Goal: Task Accomplishment & Management: Complete application form

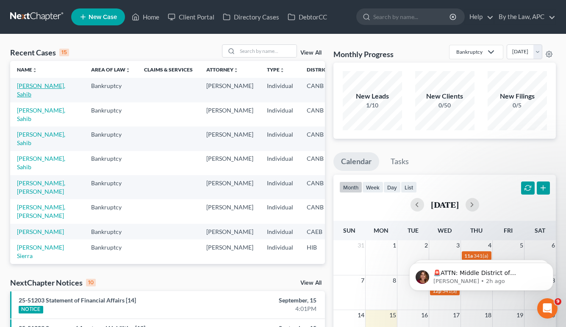
click at [34, 84] on link "[PERSON_NAME], Sahib" at bounding box center [41, 90] width 48 height 16
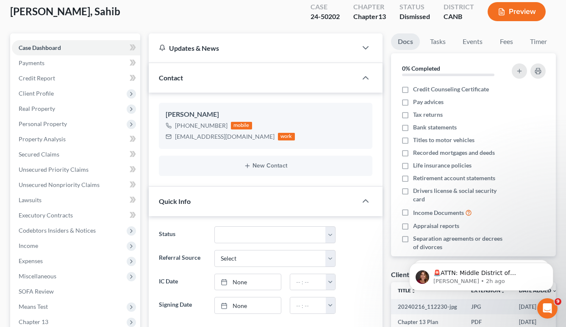
scroll to position [188, 0]
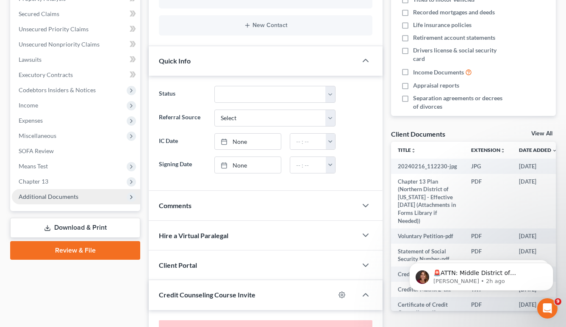
click at [83, 200] on span "Additional Documents" at bounding box center [76, 196] width 128 height 15
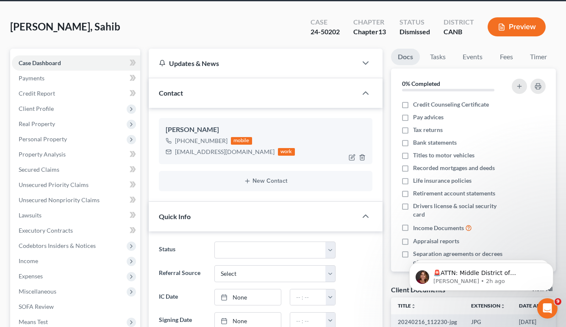
scroll to position [0, 0]
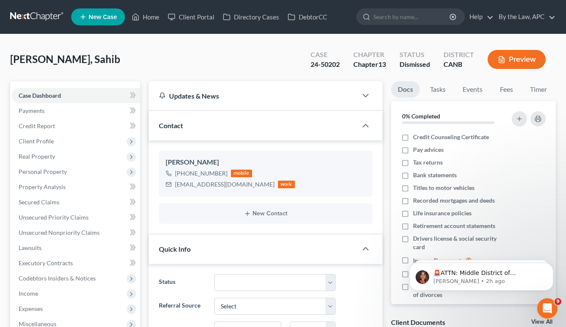
click at [39, 18] on link at bounding box center [37, 16] width 54 height 15
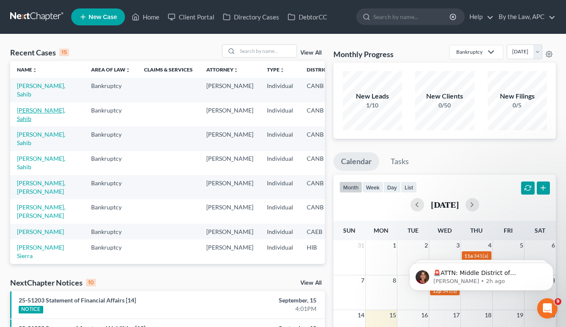
click at [44, 111] on link "[PERSON_NAME], Sahib" at bounding box center [41, 115] width 48 height 16
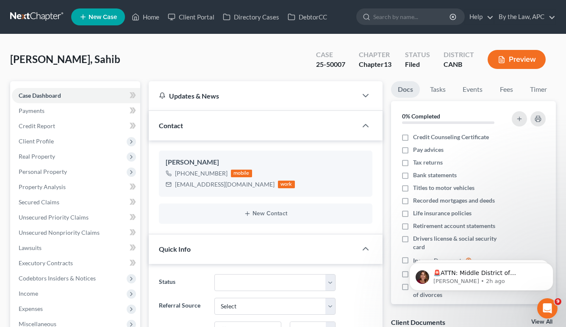
click at [515, 57] on button "Preview" at bounding box center [516, 59] width 58 height 19
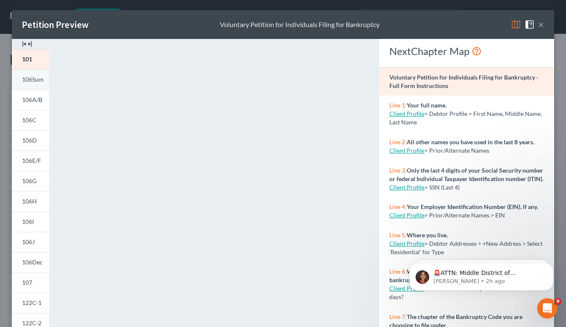
click at [38, 85] on link "106Sum" at bounding box center [30, 79] width 37 height 20
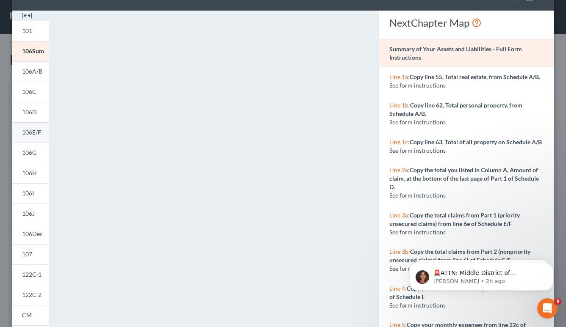
scroll to position [150, 0]
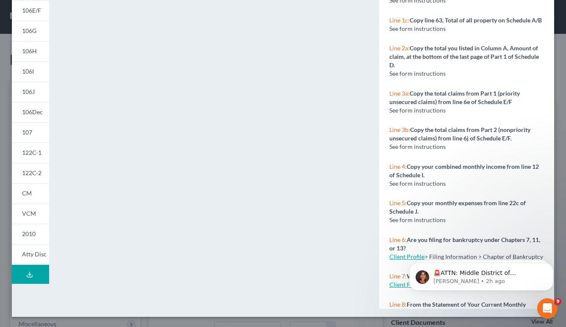
click at [31, 276] on icon at bounding box center [29, 274] width 7 height 7
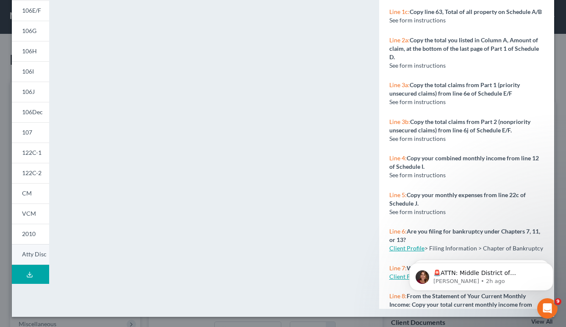
scroll to position [0, 0]
click at [28, 271] on icon at bounding box center [29, 274] width 7 height 7
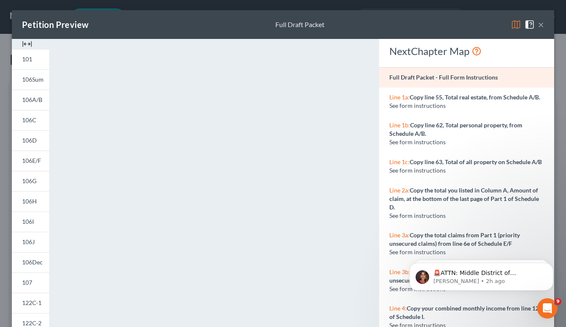
click at [540, 28] on button "×" at bounding box center [541, 24] width 6 height 10
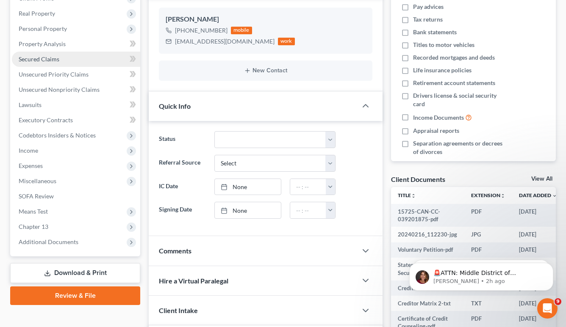
scroll to position [299, 0]
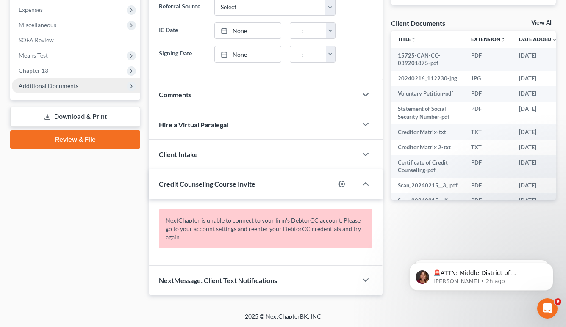
click at [54, 90] on span "Additional Documents" at bounding box center [76, 85] width 128 height 15
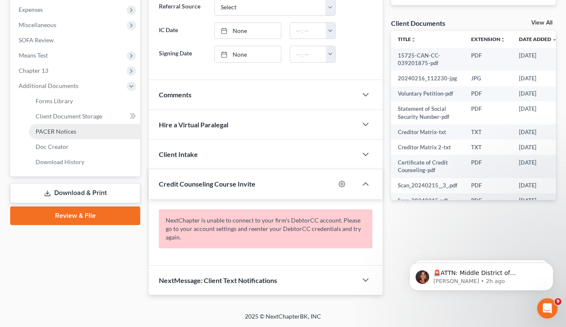
click at [63, 133] on span "PACER Notices" at bounding box center [56, 131] width 41 height 7
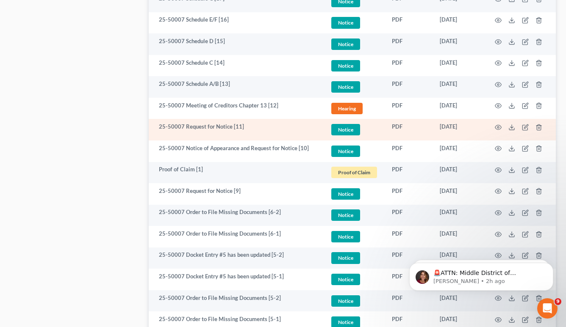
scroll to position [1381, 0]
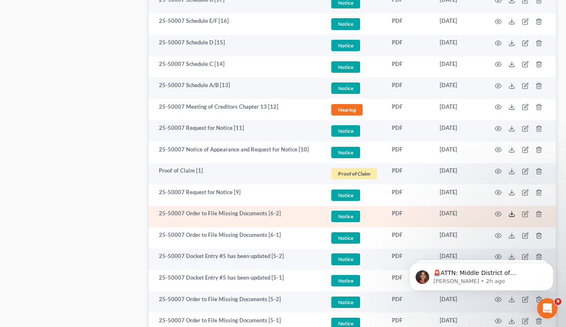
click at [511, 215] on line at bounding box center [511, 213] width 0 height 3
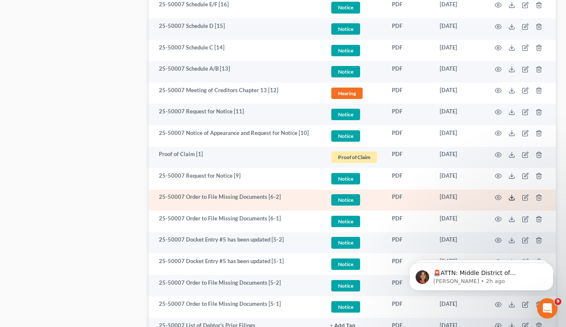
scroll to position [1402, 0]
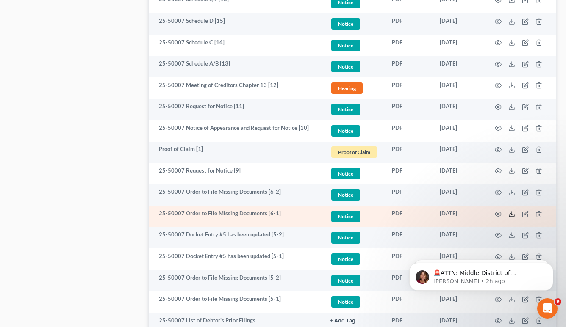
click at [511, 214] on line at bounding box center [511, 213] width 0 height 3
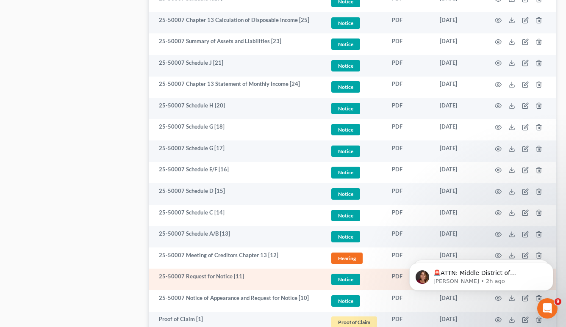
scroll to position [1205, 0]
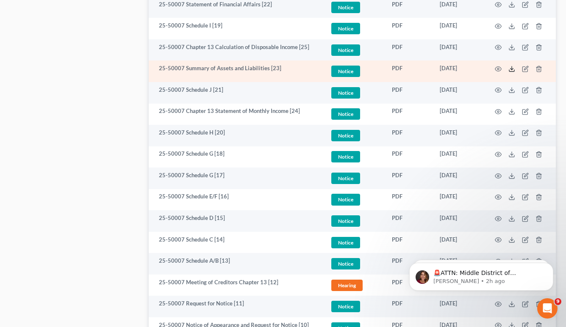
click at [512, 72] on icon at bounding box center [511, 69] width 7 height 7
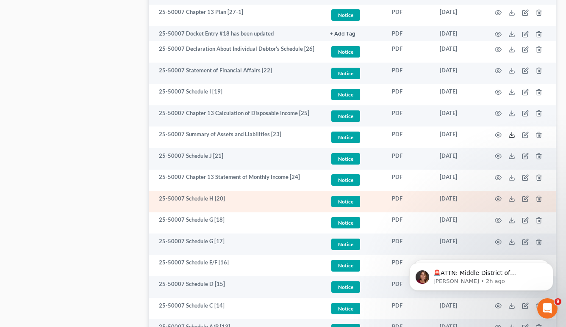
scroll to position [1137, 0]
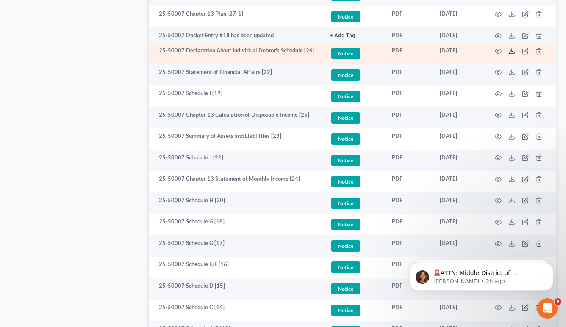
click at [511, 52] on icon at bounding box center [511, 51] width 7 height 7
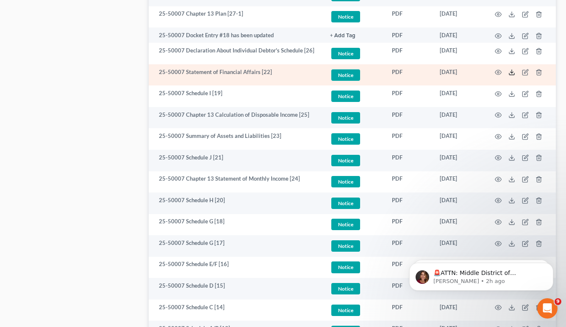
click at [513, 73] on icon at bounding box center [511, 72] width 7 height 7
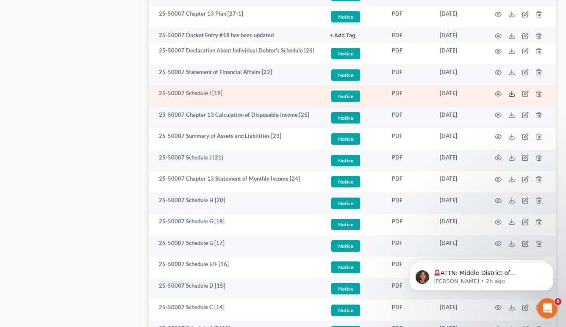
click at [512, 97] on icon at bounding box center [511, 96] width 5 height 2
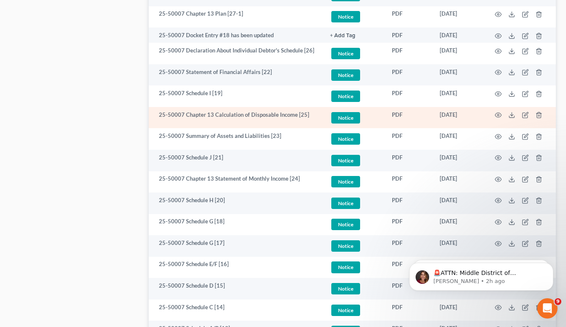
click at [508, 116] on td at bounding box center [519, 118] width 71 height 22
click at [511, 116] on polyline at bounding box center [511, 115] width 3 height 1
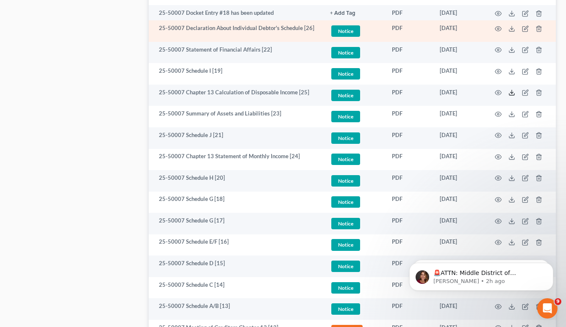
scroll to position [1185, 0]
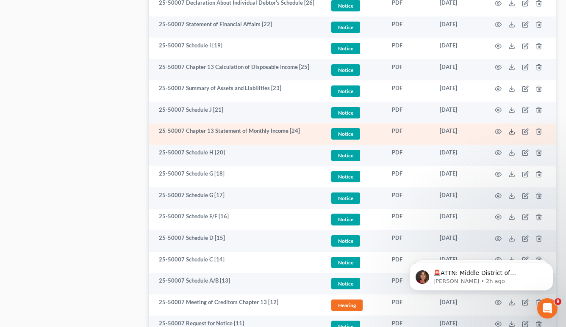
click at [510, 133] on icon at bounding box center [511, 131] width 7 height 7
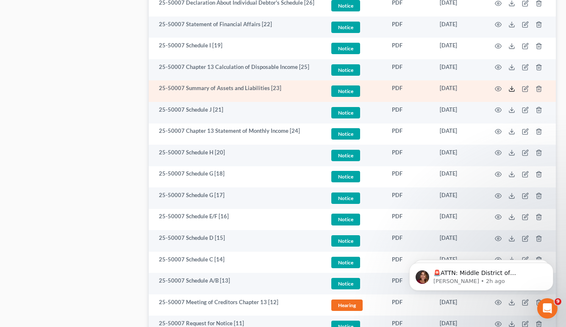
click at [511, 90] on line at bounding box center [511, 87] width 0 height 3
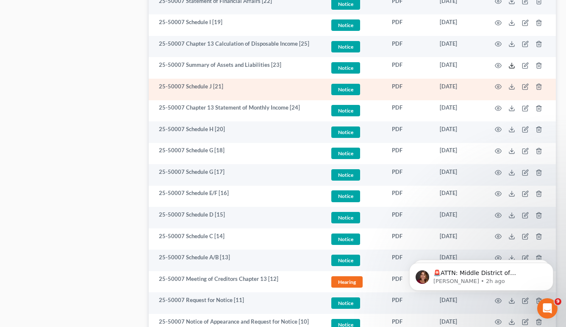
scroll to position [1212, 0]
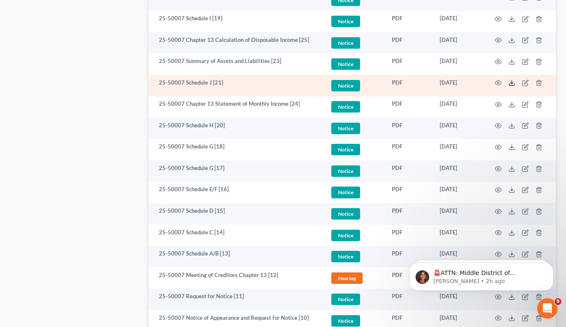
click at [512, 86] on icon at bounding box center [511, 83] width 7 height 7
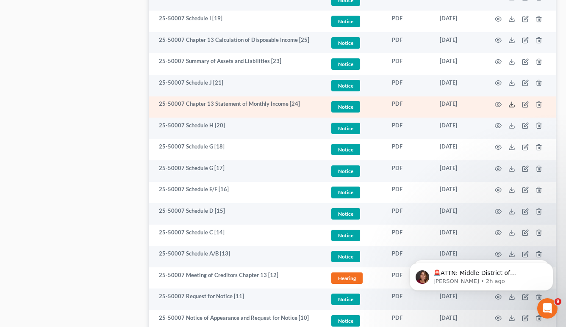
click at [510, 107] on icon at bounding box center [511, 106] width 5 height 2
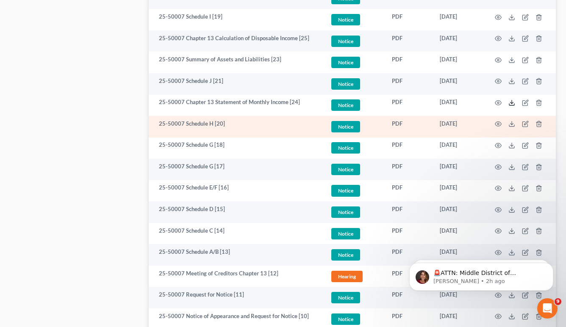
scroll to position [1215, 0]
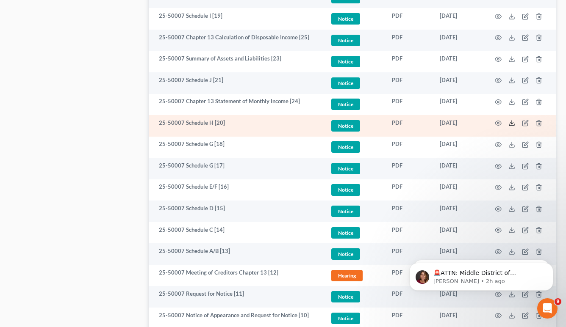
click at [510, 124] on icon at bounding box center [511, 123] width 7 height 7
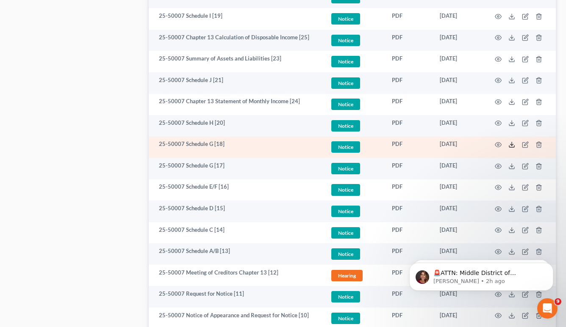
click at [513, 147] on icon at bounding box center [511, 144] width 7 height 7
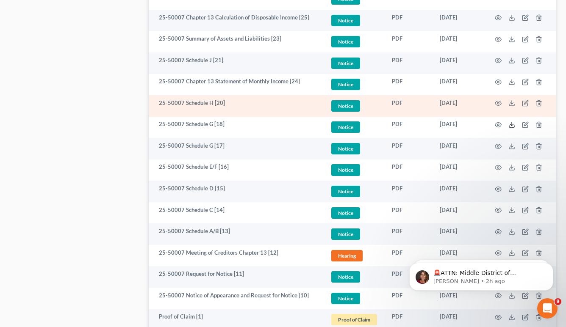
scroll to position [1251, 0]
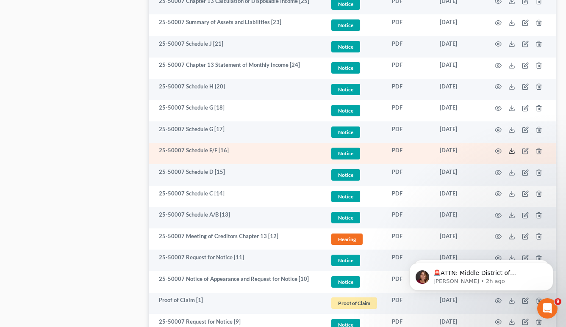
click at [513, 154] on icon at bounding box center [511, 151] width 7 height 7
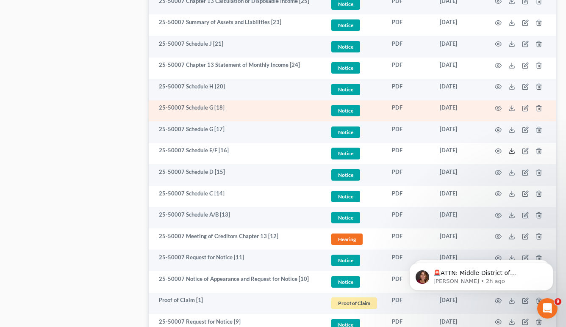
scroll to position [1279, 0]
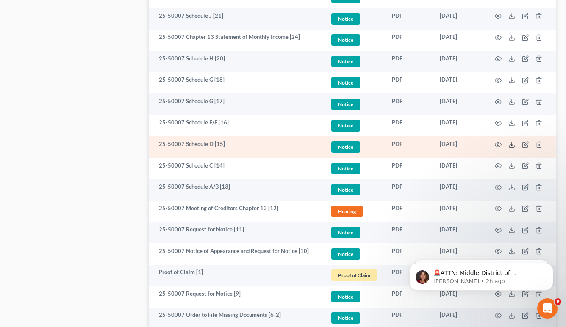
click at [509, 146] on icon at bounding box center [511, 144] width 7 height 7
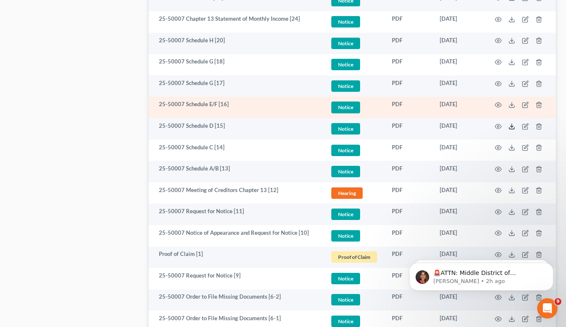
scroll to position [1309, 0]
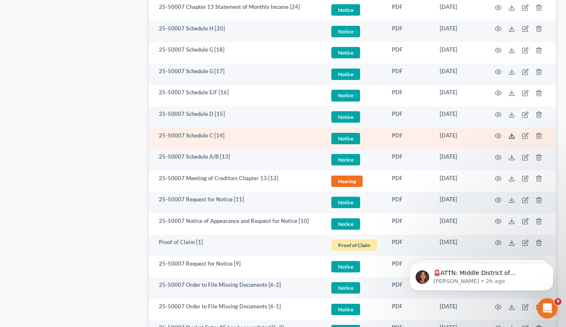
click at [511, 136] on line at bounding box center [511, 134] width 0 height 3
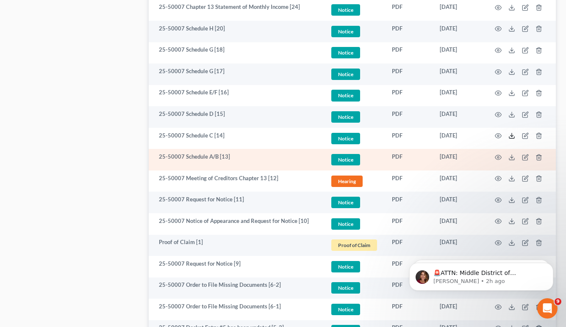
scroll to position [1326, 0]
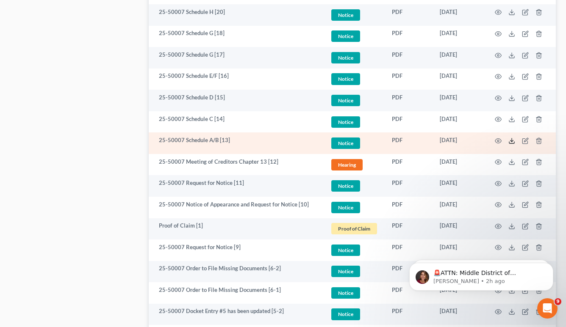
click at [512, 143] on icon at bounding box center [511, 141] width 7 height 7
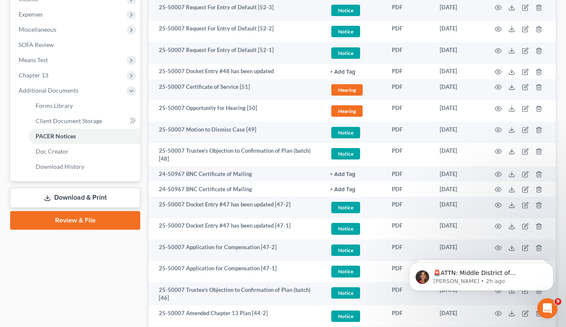
scroll to position [0, 0]
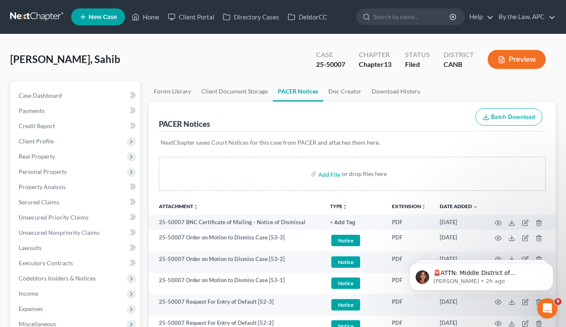
click at [33, 14] on link at bounding box center [37, 16] width 54 height 15
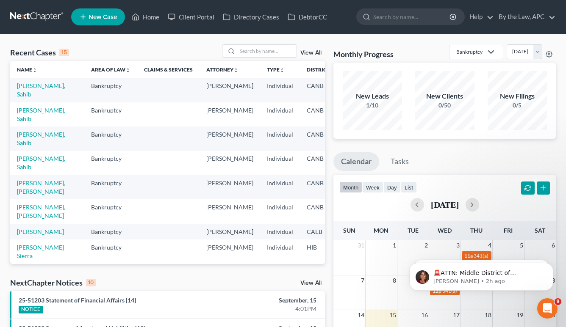
click at [309, 50] on div "View All" at bounding box center [273, 50] width 103 height 13
click at [309, 51] on link "View All" at bounding box center [310, 53] width 21 height 6
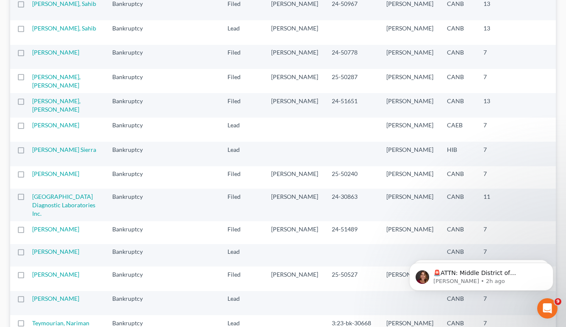
scroll to position [180, 0]
click at [58, 154] on link "[PERSON_NAME] Sierra" at bounding box center [64, 150] width 64 height 7
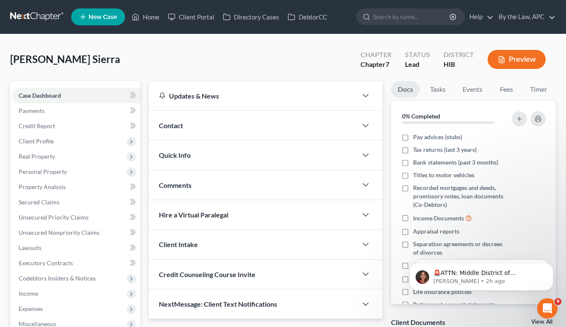
click at [516, 59] on button "Preview" at bounding box center [516, 59] width 58 height 19
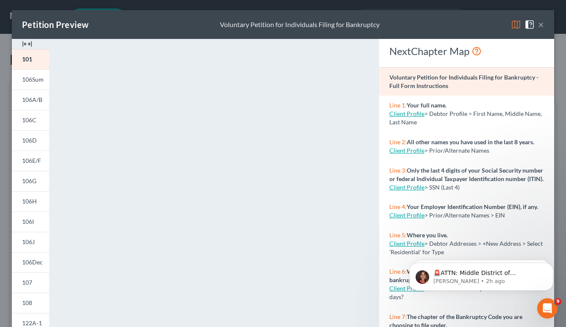
click at [542, 26] on button "×" at bounding box center [541, 24] width 6 height 10
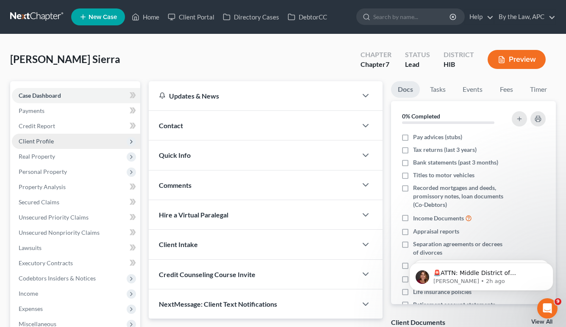
click at [70, 141] on span "Client Profile" at bounding box center [76, 141] width 128 height 15
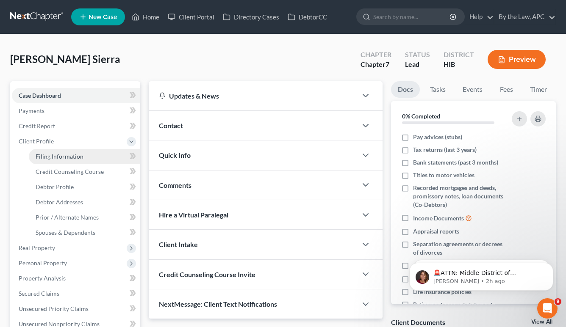
click at [72, 160] on span "Filing Information" at bounding box center [60, 156] width 48 height 7
select select "1"
select select "0"
select select "22"
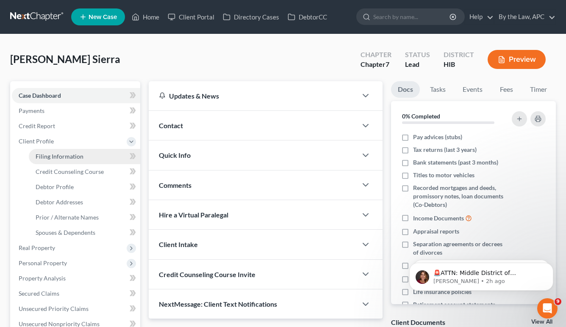
select select "0"
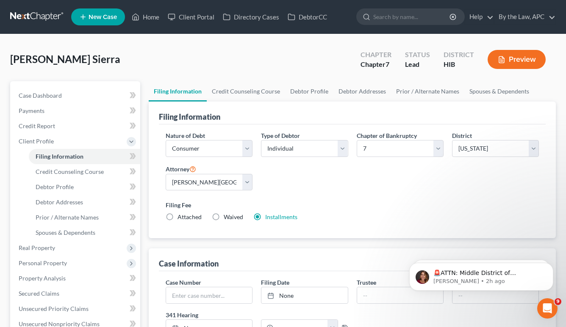
scroll to position [64, 0]
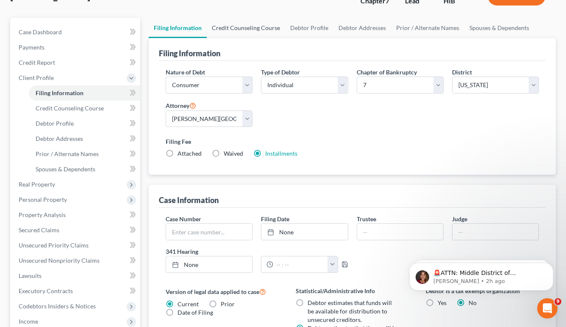
click at [239, 29] on link "Credit Counseling Course" at bounding box center [246, 28] width 78 height 20
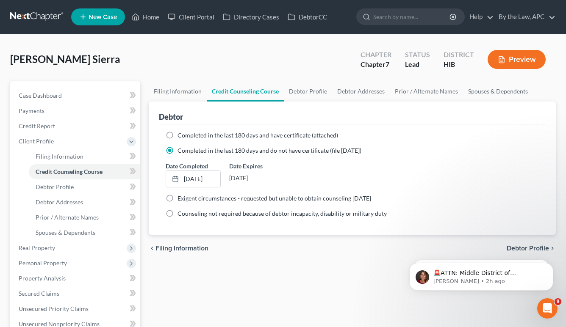
click at [177, 135] on label "Completed in the last 180 days and have certificate (attached)" at bounding box center [257, 135] width 160 height 8
click at [181, 135] on input "Completed in the last 180 days and have certificate (attached)" at bounding box center [184, 134] width 6 height 6
radio input "true"
radio input "false"
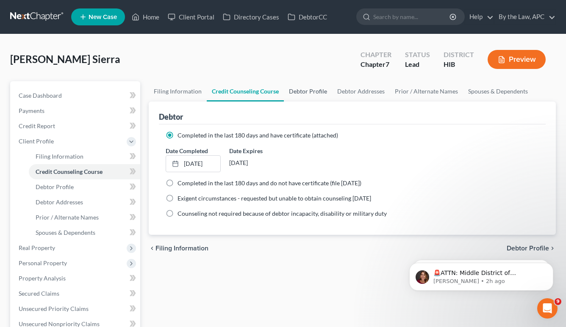
click at [318, 91] on link "Debtor Profile" at bounding box center [308, 91] width 48 height 20
select select "0"
select select "2"
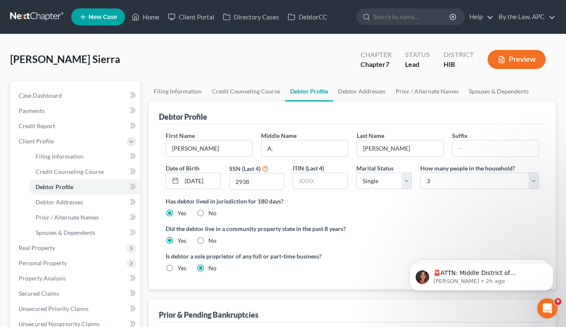
click at [509, 64] on button "Preview" at bounding box center [516, 59] width 58 height 19
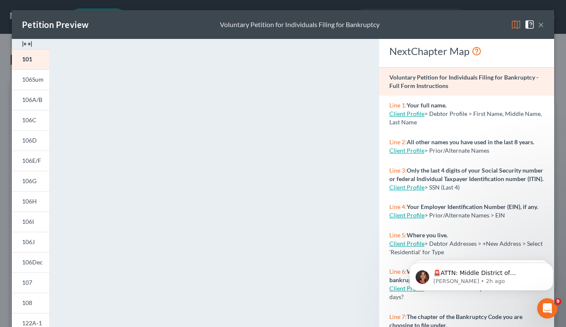
click at [545, 27] on div "Petition Preview Voluntary Petition for Individuals Filing for Bankruptcy ×" at bounding box center [283, 24] width 542 height 29
click at [542, 27] on button "×" at bounding box center [541, 24] width 6 height 10
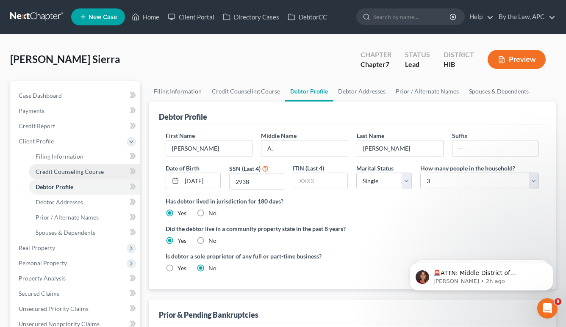
click at [75, 165] on link "Credit Counseling Course" at bounding box center [84, 171] width 111 height 15
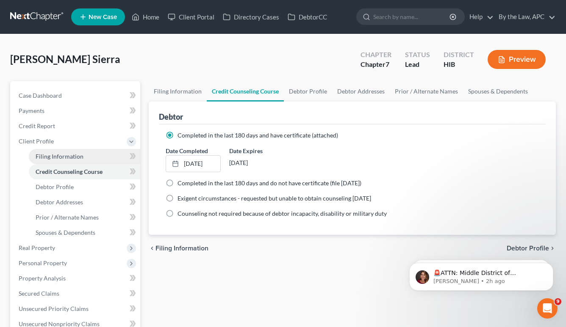
click at [75, 161] on link "Filing Information" at bounding box center [84, 156] width 111 height 15
select select "1"
select select "0"
select select "22"
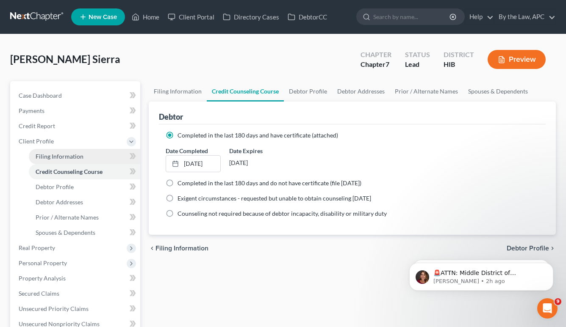
select select "0"
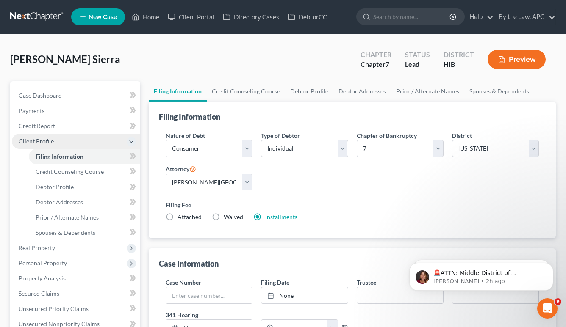
click at [50, 135] on span "Client Profile" at bounding box center [76, 141] width 128 height 15
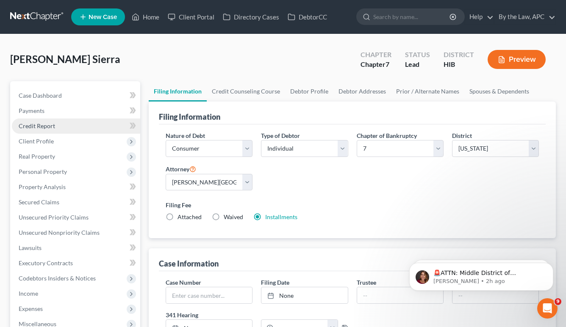
click at [50, 125] on span "Credit Report" at bounding box center [37, 125] width 36 height 7
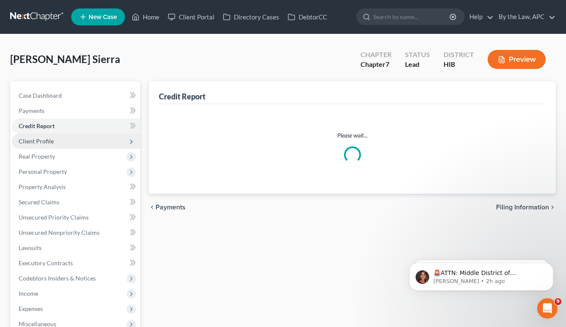
click at [50, 140] on span "Client Profile" at bounding box center [36, 141] width 35 height 7
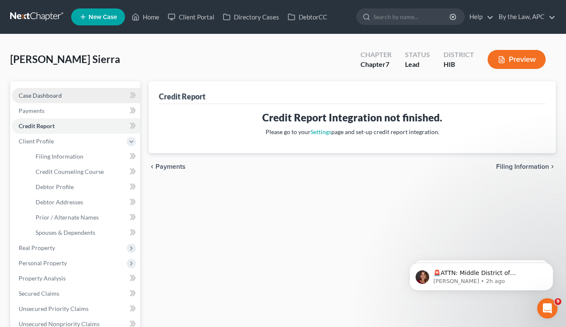
click at [78, 97] on link "Case Dashboard" at bounding box center [76, 95] width 128 height 15
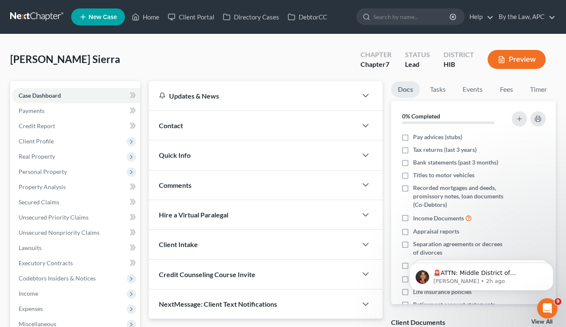
click at [185, 136] on div "Contact" at bounding box center [253, 125] width 208 height 29
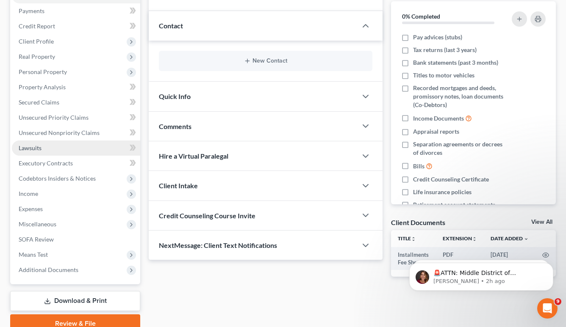
scroll to position [137, 0]
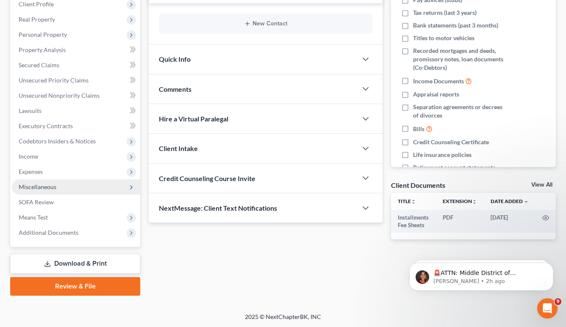
click at [64, 194] on span "Miscellaneous" at bounding box center [76, 187] width 128 height 15
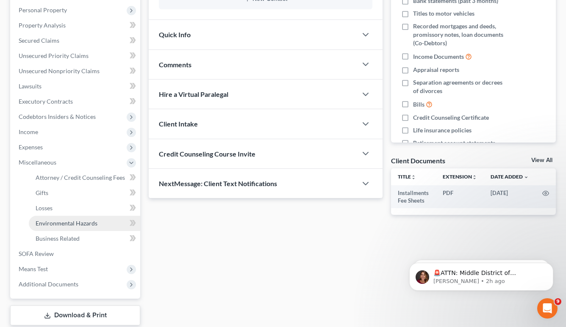
scroll to position [165, 0]
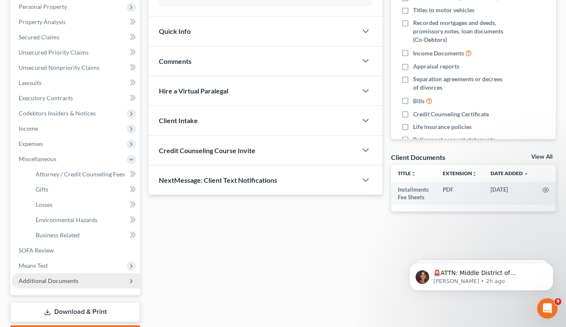
click at [70, 282] on span "Additional Documents" at bounding box center [49, 280] width 60 height 7
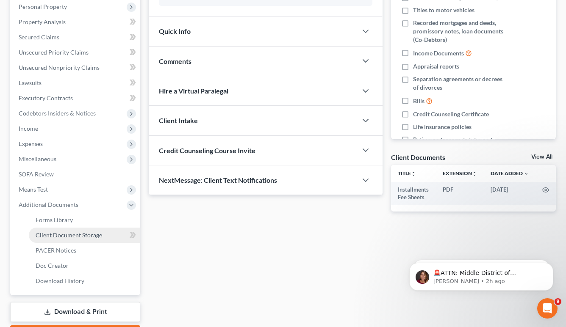
click at [74, 233] on span "Client Document Storage" at bounding box center [69, 235] width 66 height 7
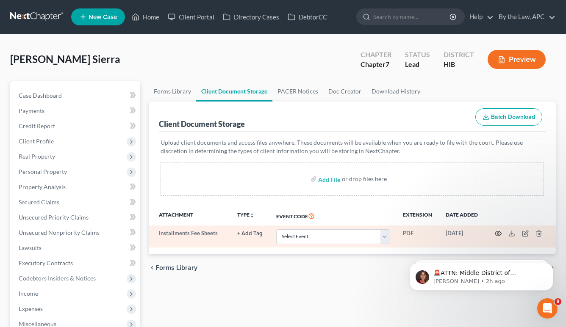
click at [500, 234] on icon "button" at bounding box center [498, 233] width 7 height 7
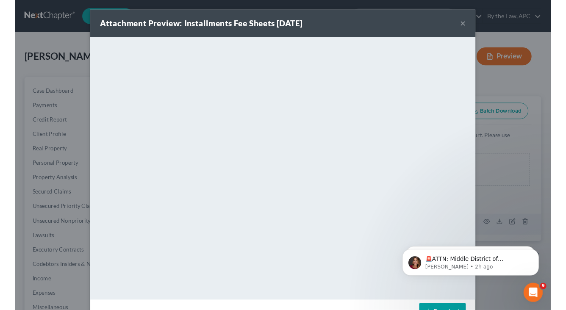
scroll to position [27, 0]
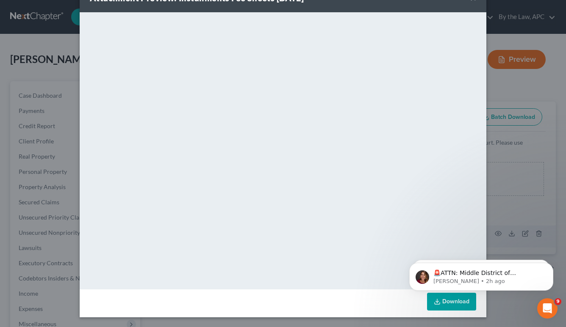
click at [503, 137] on div "Attachment Preview: Installments Fee Sheets 06/25/2025 × <object ng-attr-data='…" at bounding box center [283, 163] width 566 height 327
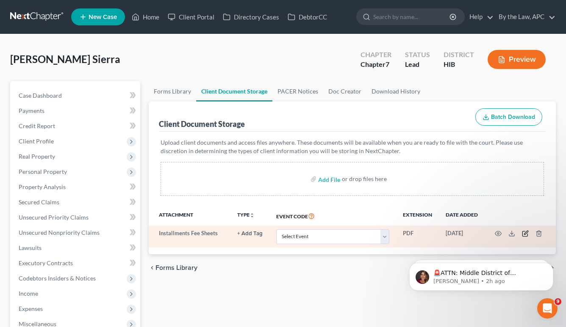
click at [526, 235] on icon "button" at bounding box center [525, 233] width 7 height 7
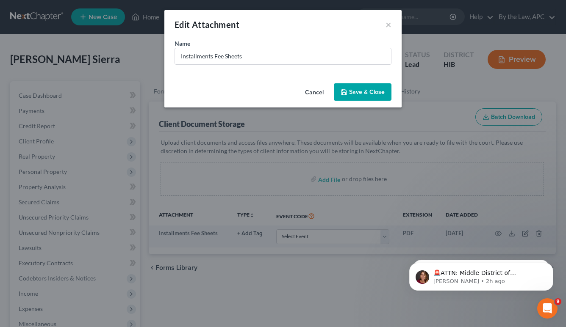
click at [317, 95] on button "Cancel" at bounding box center [314, 92] width 32 height 17
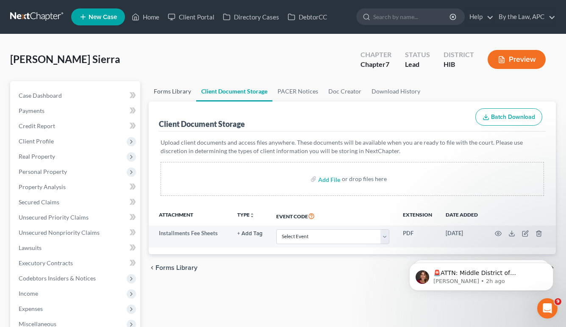
click at [183, 89] on link "Forms Library" at bounding box center [172, 91] width 47 height 20
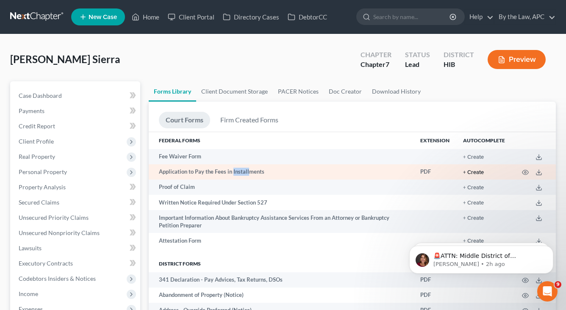
click at [478, 174] on button "+ Create" at bounding box center [473, 173] width 21 height 6
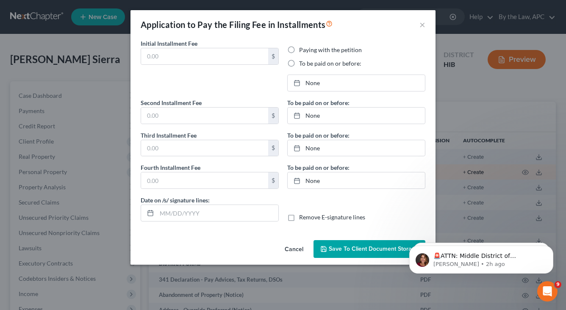
type input "84.50"
radio input "true"
type input "84.50"
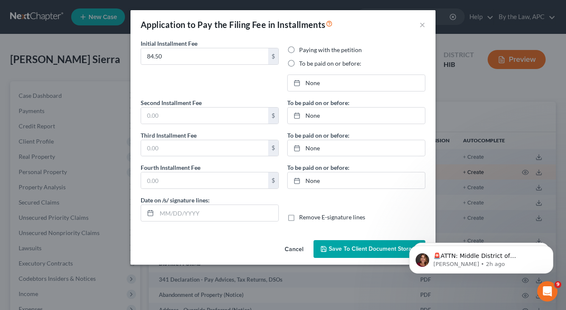
type input "09/15/2025"
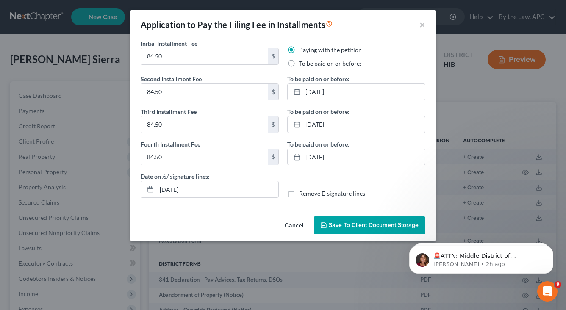
click at [299, 66] on label "To be paid on or before:" at bounding box center [330, 63] width 62 height 8
click at [302, 65] on input "To be paid on or before:" at bounding box center [305, 62] width 6 height 6
radio input "true"
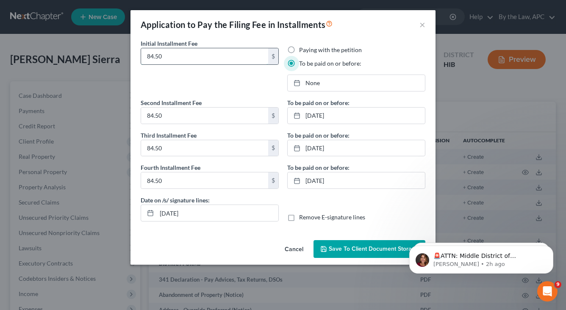
click at [239, 58] on input "84.50" at bounding box center [204, 56] width 127 height 16
type input "84.50"
type input "9/15/2025"
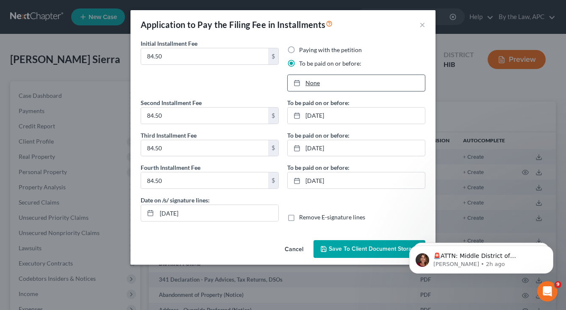
click at [320, 82] on link "None" at bounding box center [355, 83] width 137 height 16
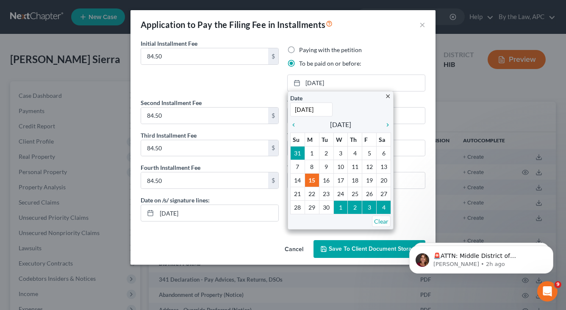
click at [232, 240] on div "Cancel Save to Client Document Storage" at bounding box center [282, 251] width 305 height 28
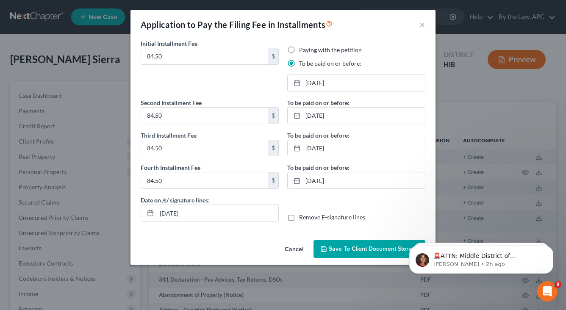
click at [306, 218] on label "Remove E-signature lines" at bounding box center [332, 217] width 66 height 8
click at [306, 218] on input "Remove E-signature lines" at bounding box center [305, 216] width 6 height 6
checkbox input "true"
click at [299, 52] on label "Paying with the petition" at bounding box center [330, 50] width 63 height 8
click at [302, 51] on input "Paying with the petition" at bounding box center [305, 49] width 6 height 6
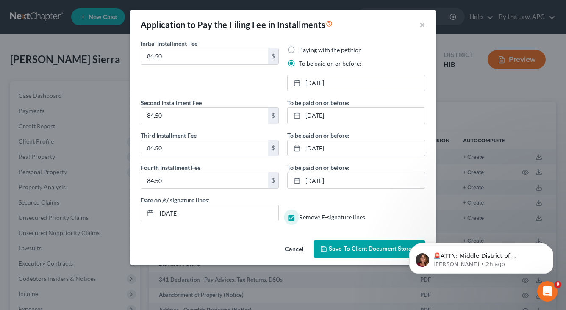
radio input "true"
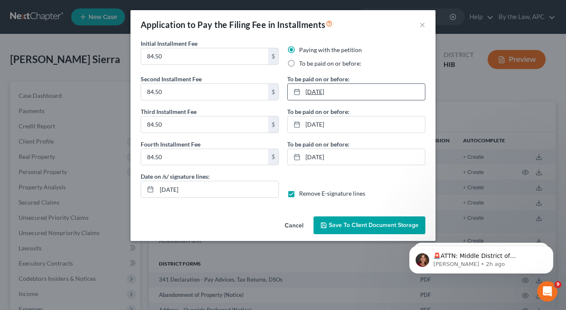
click at [341, 91] on link "7/25/2025" at bounding box center [355, 92] width 137 height 16
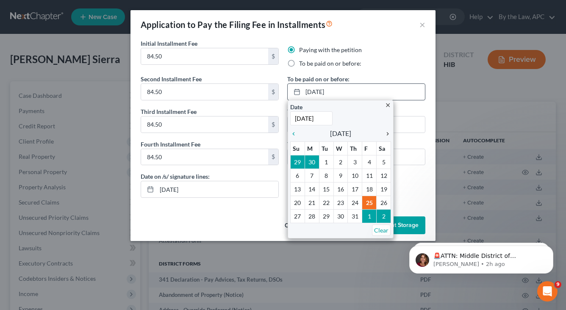
click at [390, 133] on icon "chevron_right" at bounding box center [385, 133] width 11 height 7
click at [294, 134] on icon "chevron_left" at bounding box center [295, 133] width 11 height 7
click at [385, 134] on icon "chevron_right" at bounding box center [385, 133] width 11 height 7
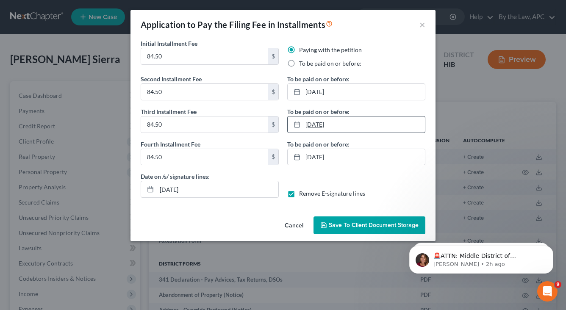
click at [355, 126] on link "8/24/2025" at bounding box center [355, 124] width 137 height 16
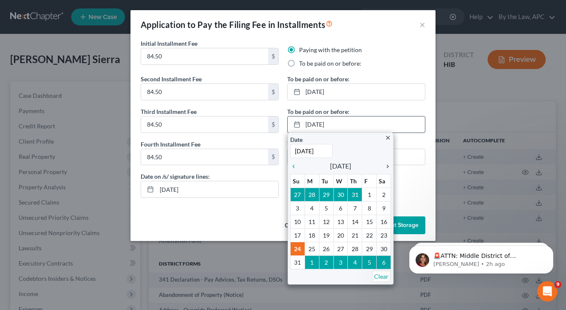
click at [387, 166] on icon "chevron_right" at bounding box center [385, 166] width 11 height 7
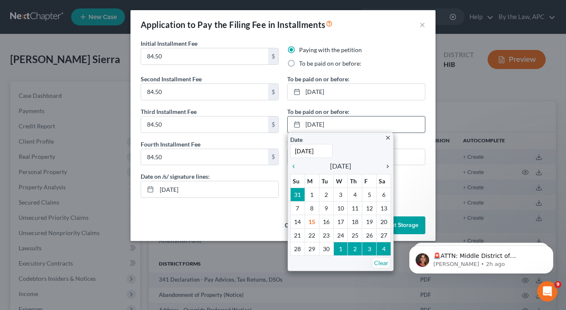
click at [387, 166] on icon "chevron_right" at bounding box center [385, 166] width 11 height 7
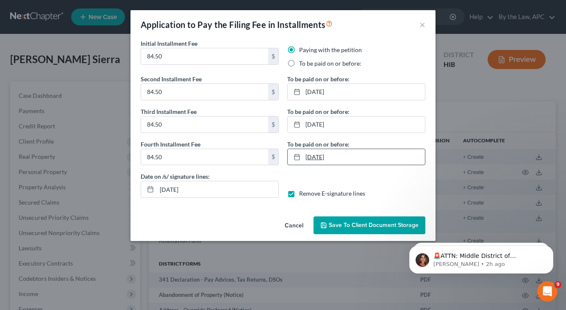
click at [370, 159] on link "9/23/2025" at bounding box center [355, 157] width 137 height 16
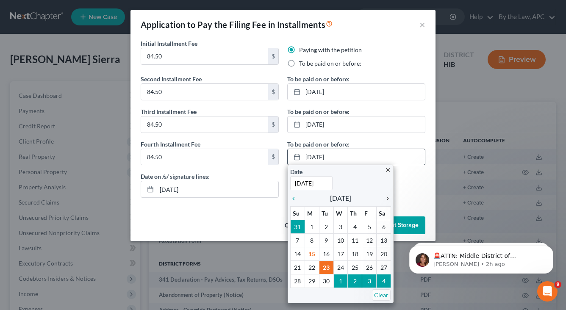
click at [386, 195] on div "chevron_right" at bounding box center [385, 198] width 11 height 8
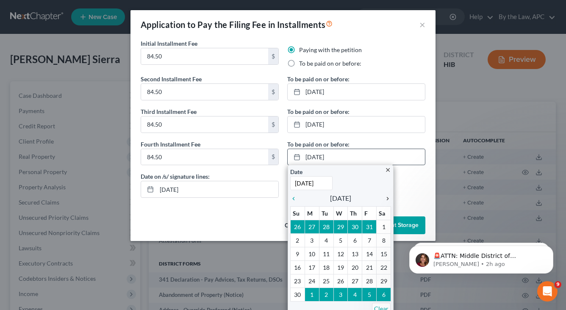
click at [386, 195] on div "chevron_right" at bounding box center [385, 198] width 11 height 8
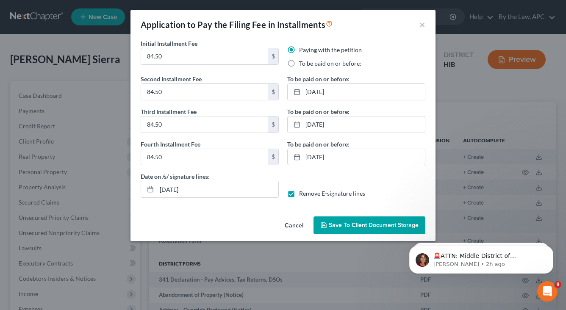
click at [367, 228] on span "Save to Client Document Storage" at bounding box center [374, 224] width 90 height 7
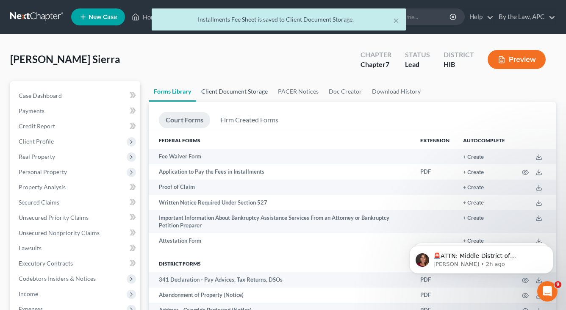
click at [252, 98] on link "Client Document Storage" at bounding box center [234, 91] width 77 height 20
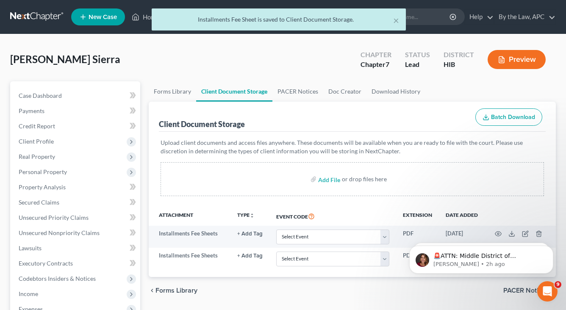
scroll to position [36, 0]
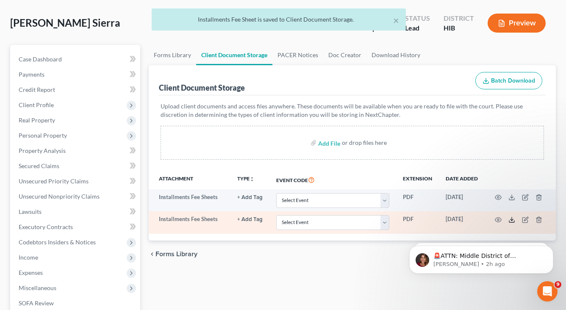
click at [511, 221] on icon at bounding box center [511, 219] width 7 height 7
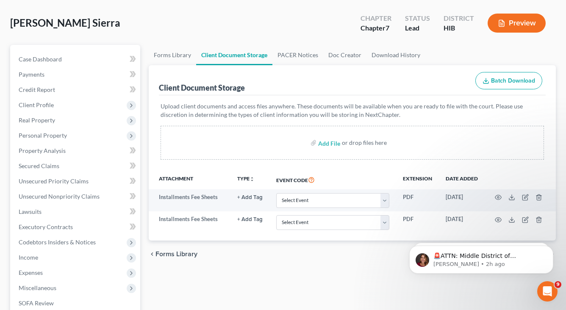
click at [512, 21] on button "Preview" at bounding box center [516, 23] width 58 height 19
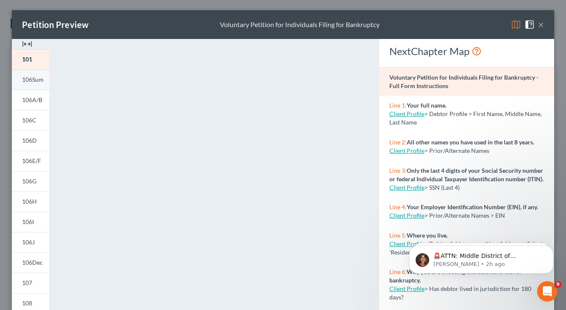
click at [38, 77] on span "106Sum" at bounding box center [33, 79] width 22 height 7
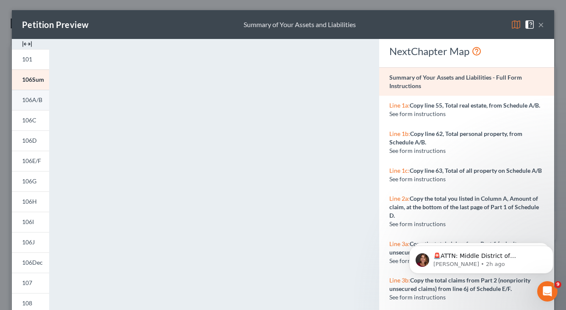
click at [40, 104] on link "106A/B" at bounding box center [30, 100] width 37 height 20
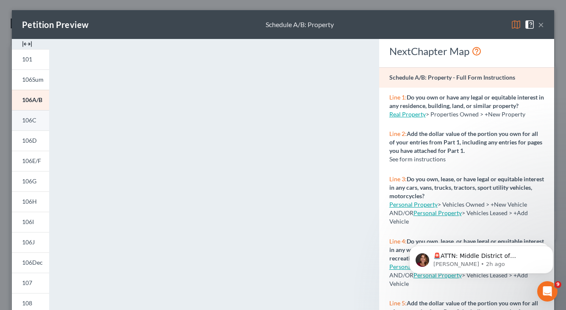
click at [32, 122] on span "106C" at bounding box center [29, 119] width 14 height 7
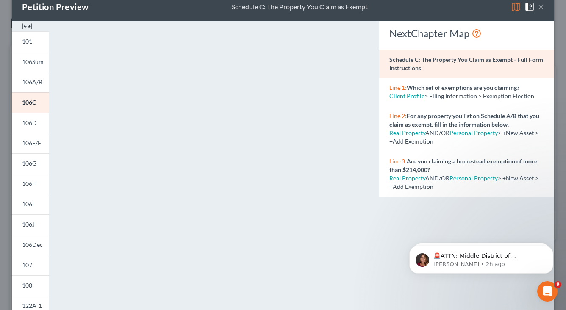
scroll to position [32, 0]
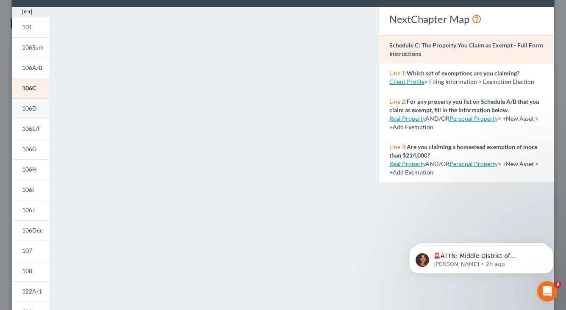
click at [31, 109] on span "106D" at bounding box center [29, 108] width 15 height 7
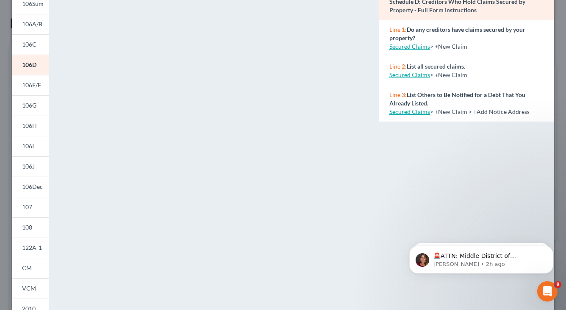
scroll to position [7, 0]
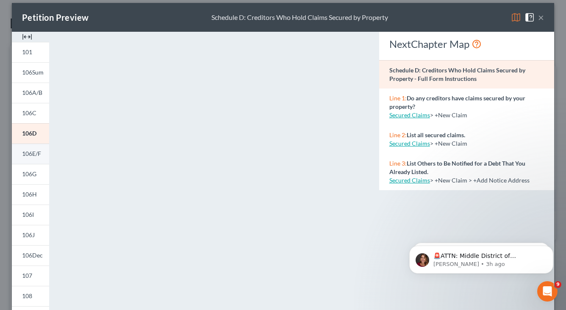
click at [35, 155] on span "106E/F" at bounding box center [31, 153] width 19 height 7
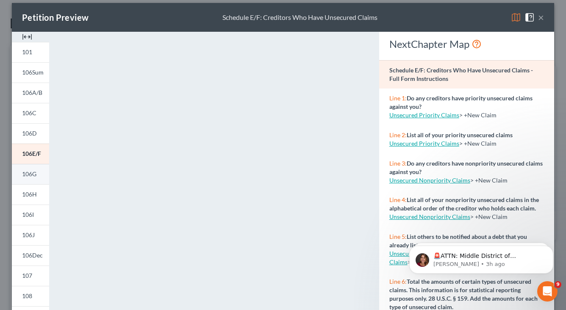
click at [33, 175] on span "106G" at bounding box center [29, 173] width 14 height 7
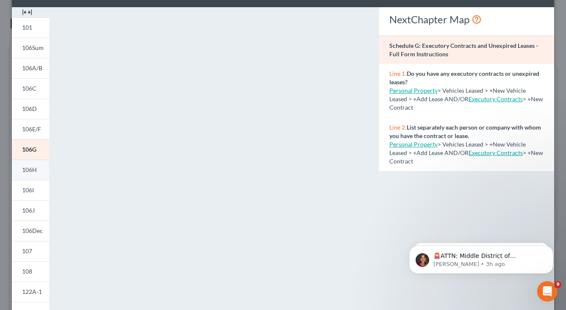
scroll to position [38, 0]
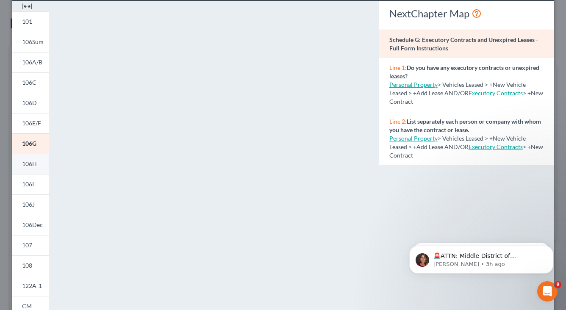
click at [30, 167] on link "106H" at bounding box center [30, 164] width 37 height 20
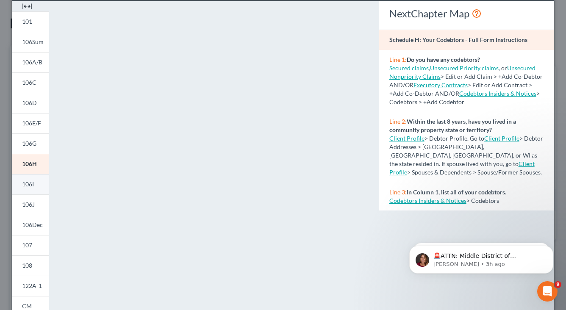
click at [37, 185] on link "106I" at bounding box center [30, 184] width 37 height 20
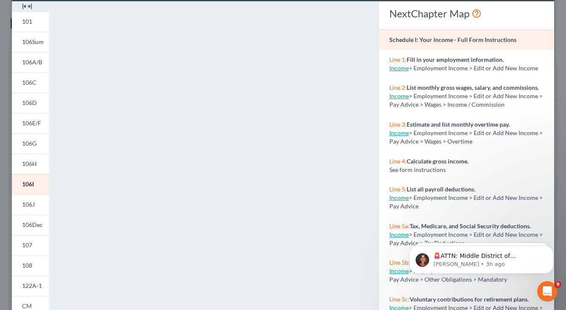
scroll to position [53, 0]
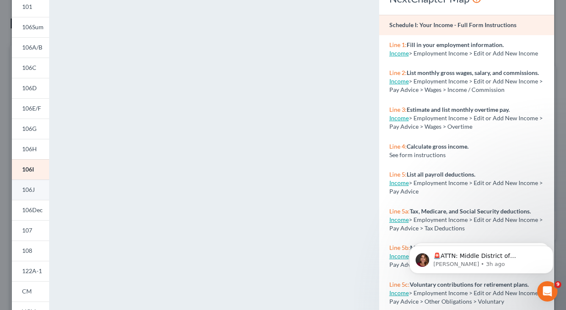
click at [30, 188] on span "106J" at bounding box center [28, 189] width 13 height 7
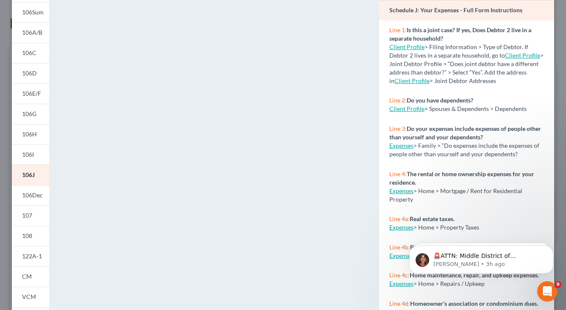
scroll to position [77, 0]
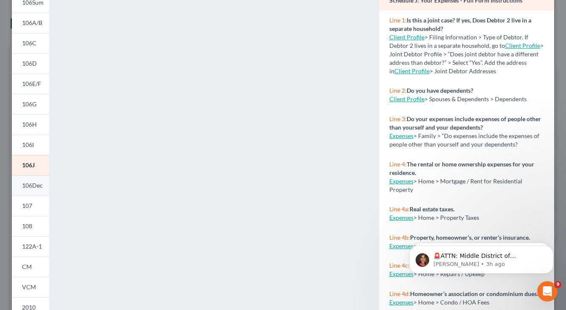
click at [36, 185] on span "106Dec" at bounding box center [32, 185] width 21 height 7
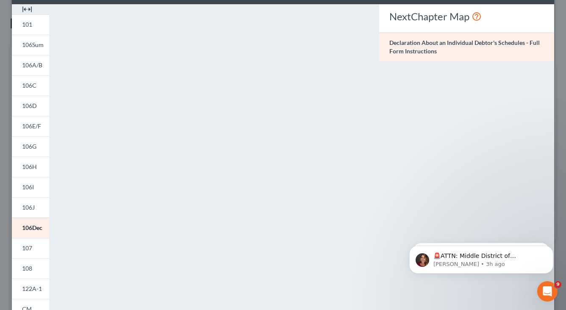
scroll to position [19, 0]
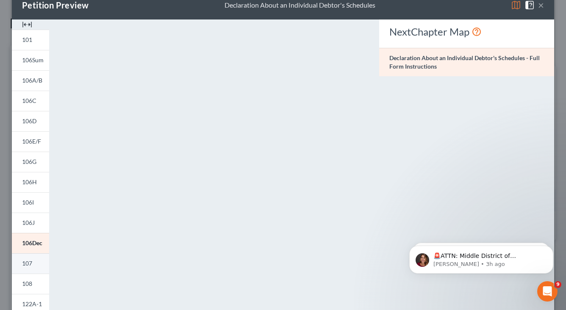
click at [30, 261] on span "107" at bounding box center [27, 263] width 10 height 7
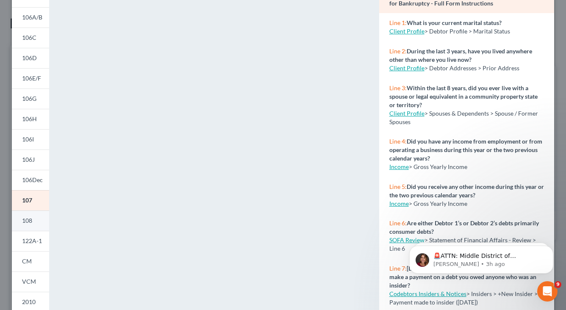
scroll to position [97, 0]
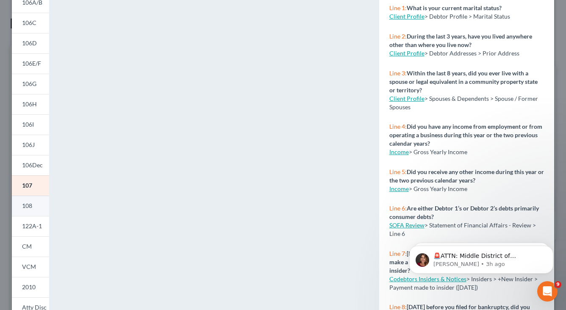
click at [32, 208] on span "108" at bounding box center [27, 205] width 10 height 7
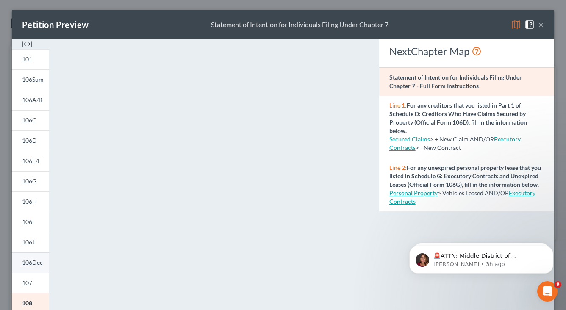
scroll to position [47, 0]
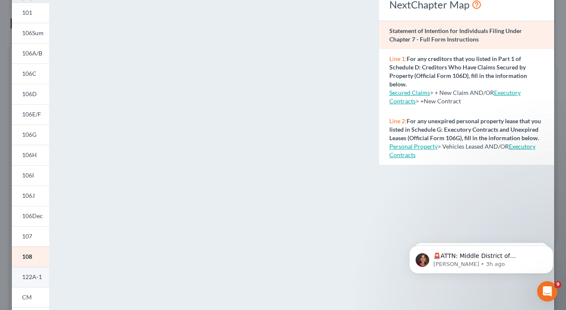
click at [35, 277] on span "122A-1" at bounding box center [32, 276] width 20 height 7
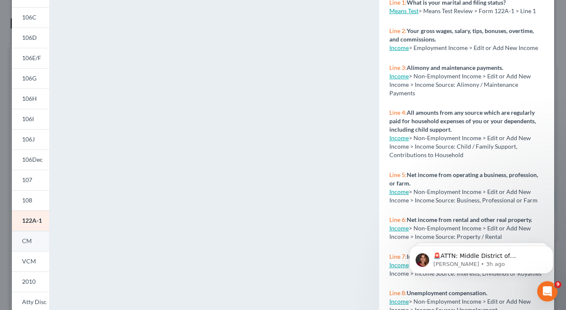
scroll to position [145, 0]
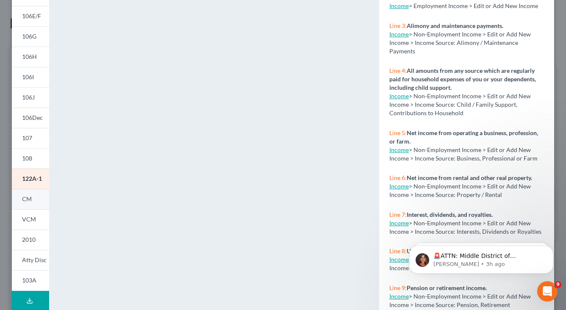
click at [33, 199] on link "CM" at bounding box center [30, 199] width 37 height 20
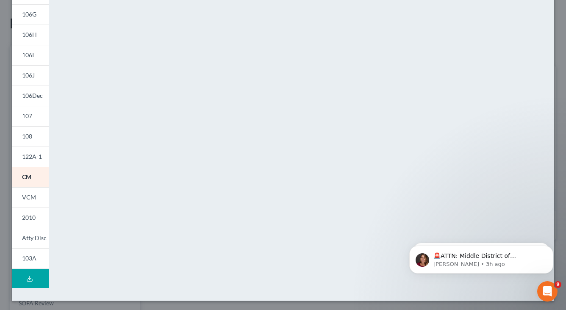
scroll to position [168, 0]
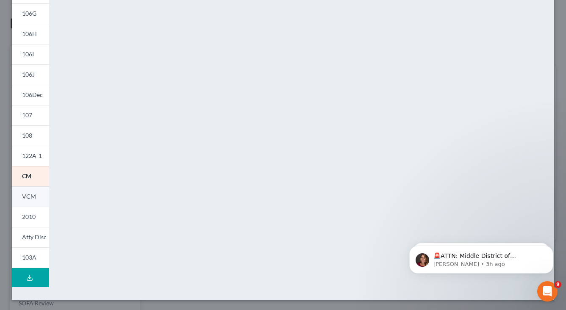
click at [33, 199] on span "VCM" at bounding box center [29, 196] width 14 height 7
click at [35, 218] on span "2010" at bounding box center [29, 216] width 14 height 7
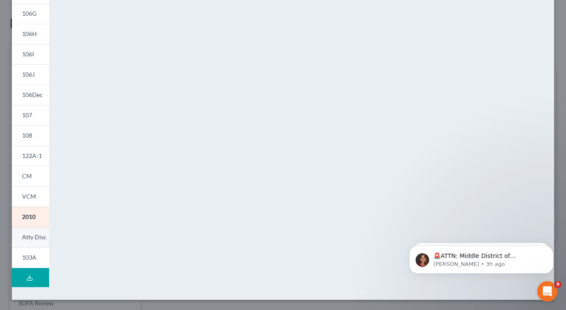
click at [38, 236] on span "Atty Disc" at bounding box center [34, 236] width 25 height 7
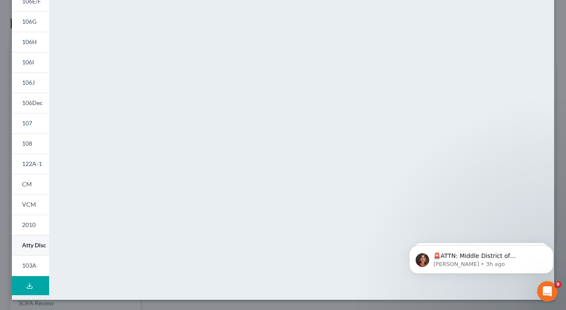
scroll to position [160, 0]
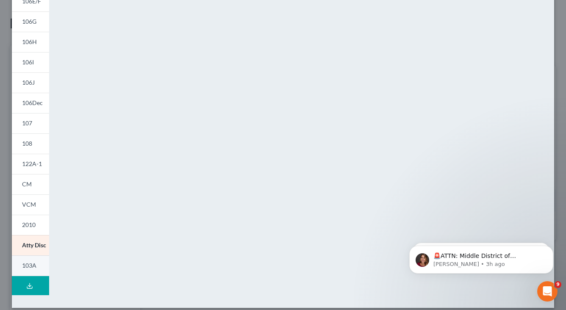
click at [26, 265] on span "103A" at bounding box center [29, 265] width 14 height 7
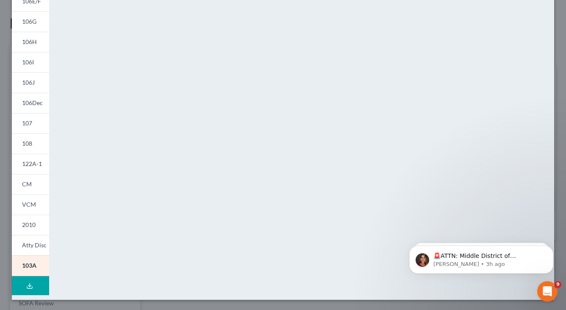
scroll to position [0, 0]
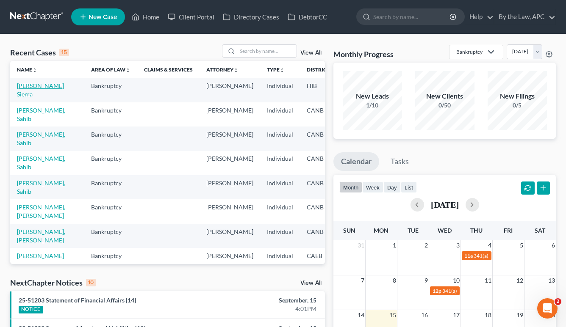
click at [24, 96] on link "[PERSON_NAME] Sierra" at bounding box center [40, 90] width 47 height 16
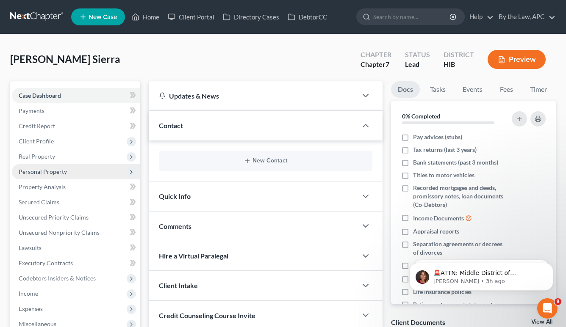
scroll to position [137, 0]
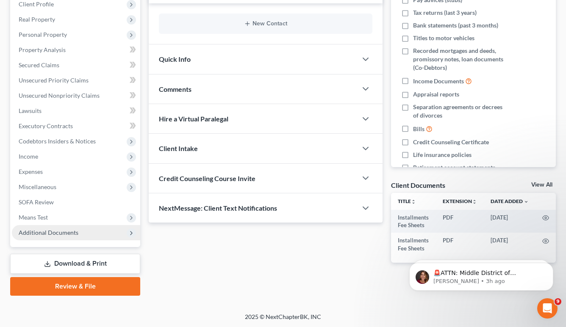
click at [69, 233] on span "Additional Documents" at bounding box center [49, 232] width 60 height 7
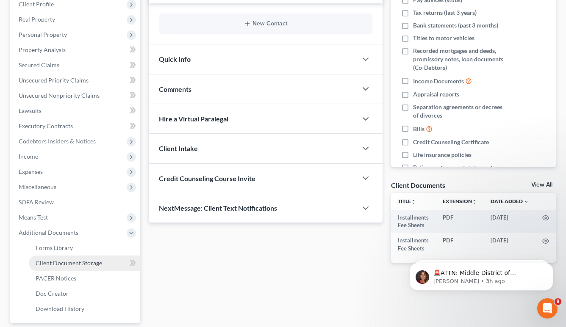
click at [78, 263] on span "Client Document Storage" at bounding box center [69, 263] width 66 height 7
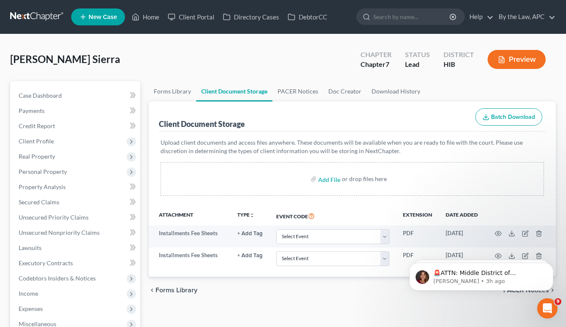
click at [176, 102] on div "Client Document Storage Batch Download" at bounding box center [352, 117] width 387 height 30
click at [176, 88] on link "Forms Library" at bounding box center [172, 91] width 47 height 20
